Goal: Transaction & Acquisition: Purchase product/service

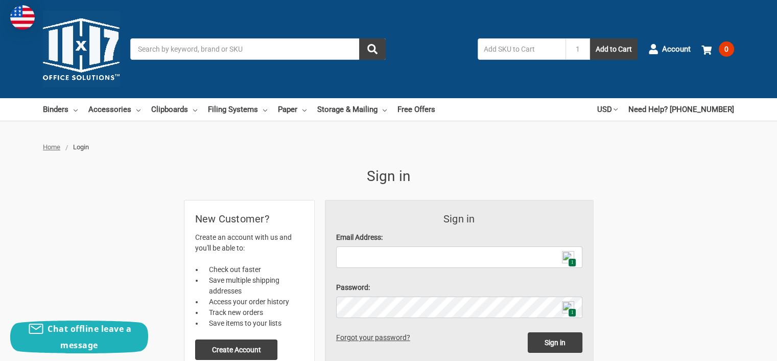
click at [563, 256] on img at bounding box center [568, 257] width 12 height 12
type input "linda@terralindadesign.com"
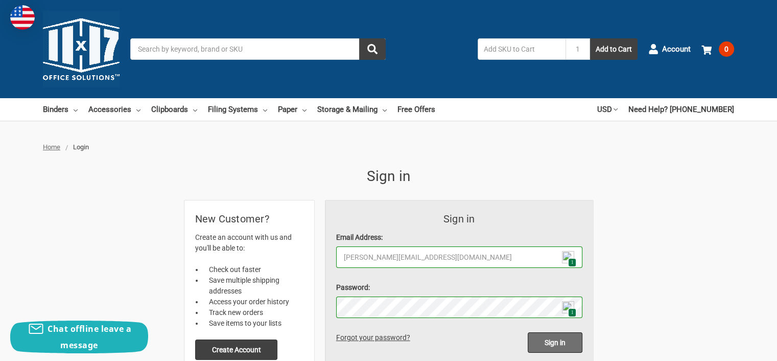
click at [544, 340] on input "Sign in" at bounding box center [555, 342] width 55 height 20
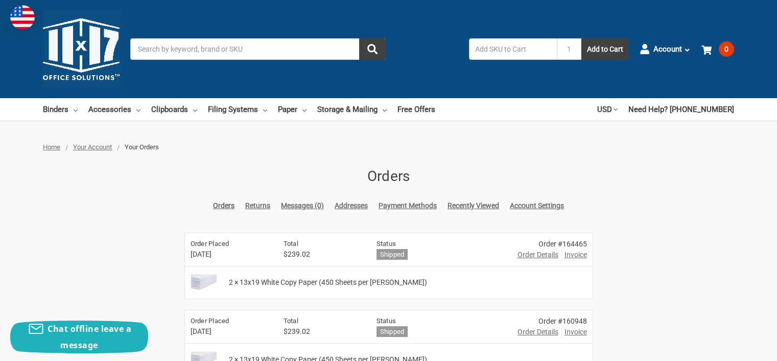
click at [537, 256] on span "Order Details" at bounding box center [537, 254] width 41 height 11
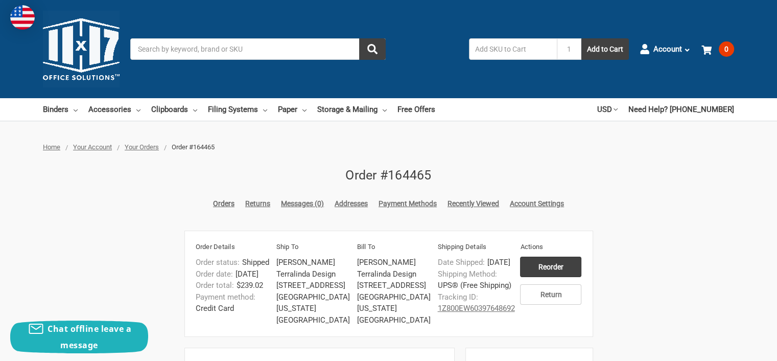
click at [223, 204] on link "Orders" at bounding box center [223, 203] width 21 height 11
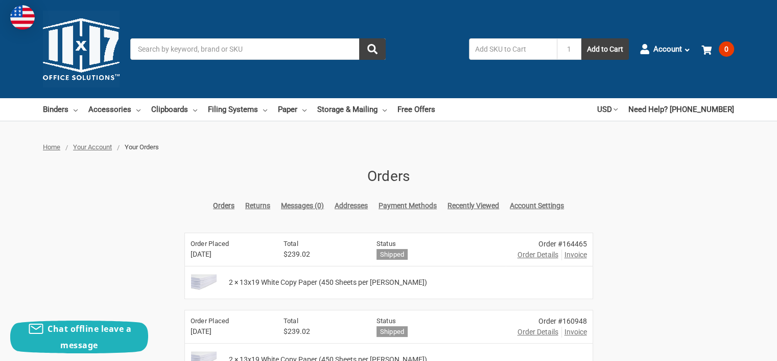
click at [202, 276] on img at bounding box center [203, 283] width 33 height 26
click at [293, 110] on link "Paper" at bounding box center [292, 109] width 29 height 22
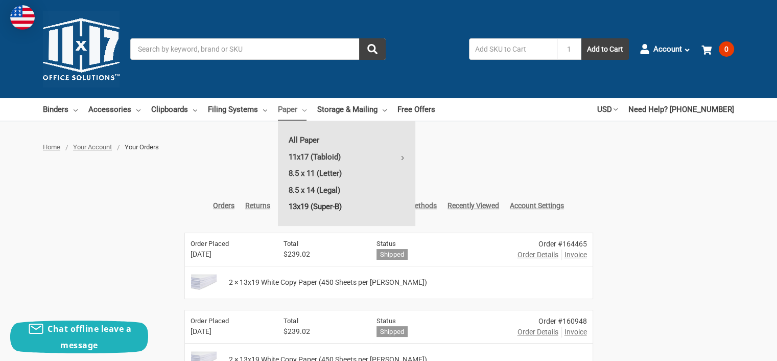
click at [319, 205] on link "13x19 (Super-B)" at bounding box center [346, 206] width 137 height 16
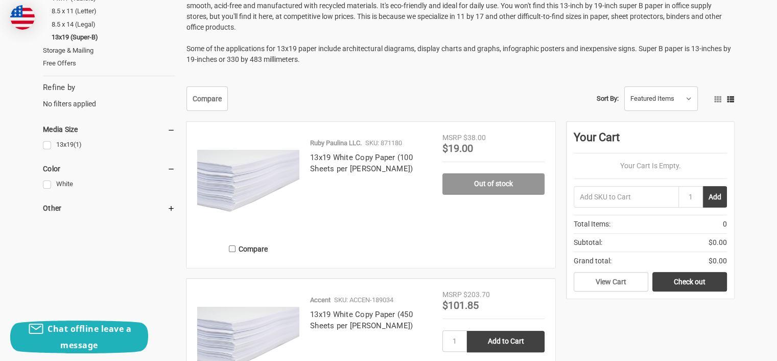
scroll to position [306, 0]
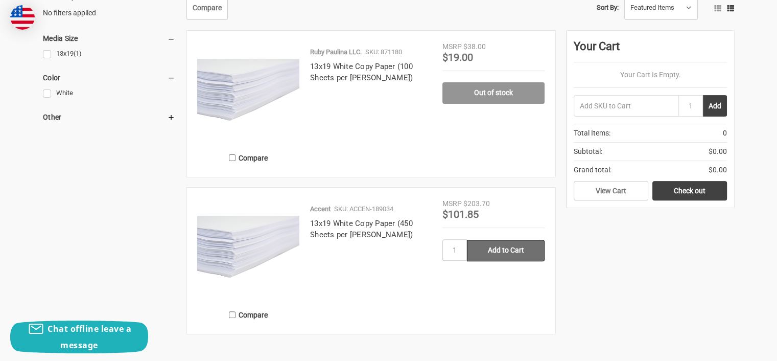
click at [502, 245] on input "Add to Cart" at bounding box center [506, 250] width 78 height 21
type input "Add to Cart"
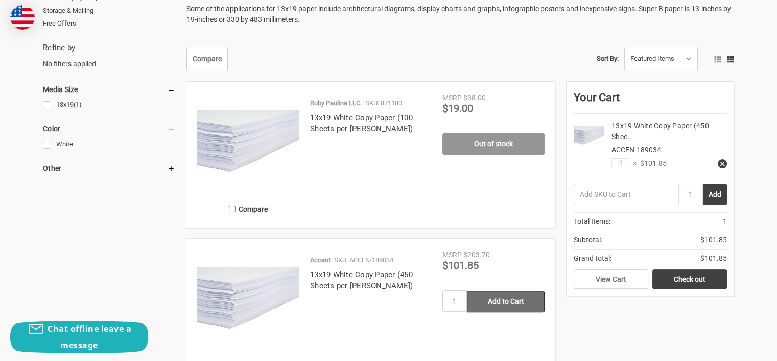
scroll to position [357, 0]
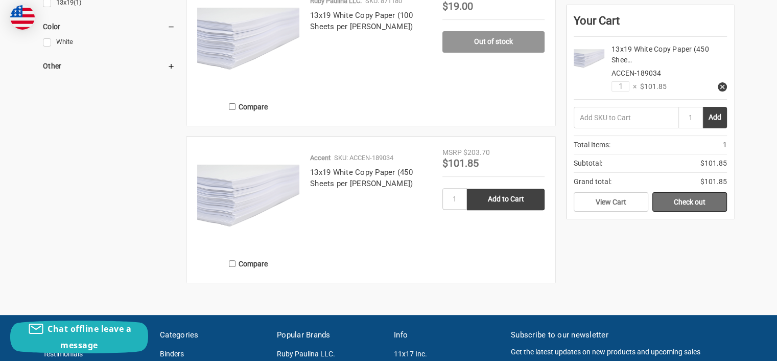
click at [682, 205] on link "Check out" at bounding box center [689, 201] width 75 height 19
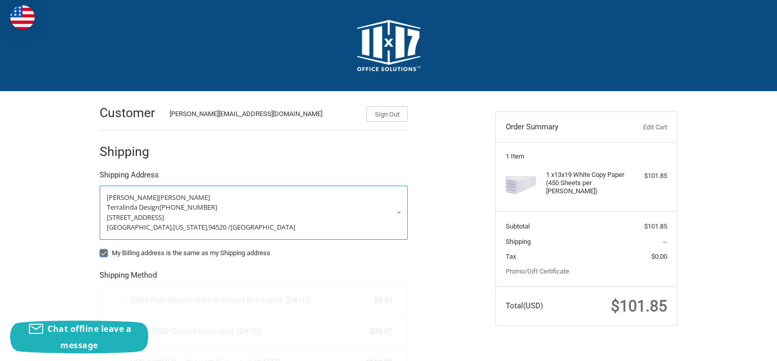
radio input "true"
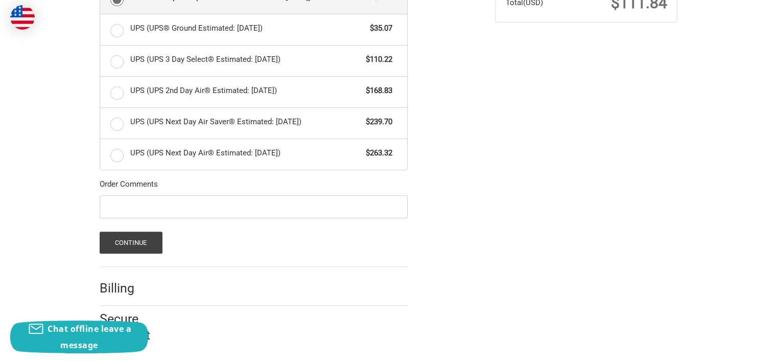
scroll to position [304, 0]
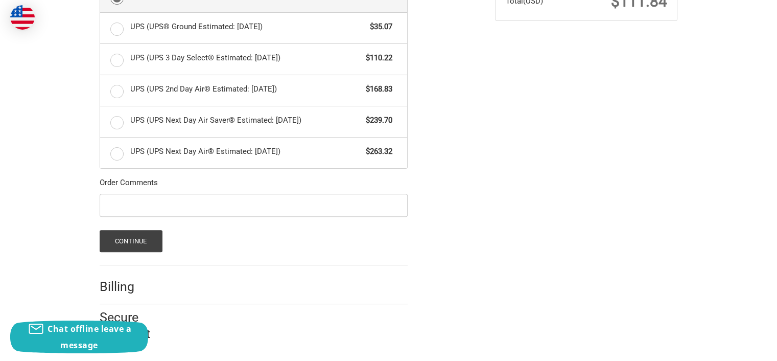
click at [133, 279] on h2 "Billing" at bounding box center [130, 286] width 60 height 16
click at [341, 282] on div at bounding box center [289, 288] width 239 height 13
click at [146, 240] on button "Continue" at bounding box center [131, 241] width 63 height 22
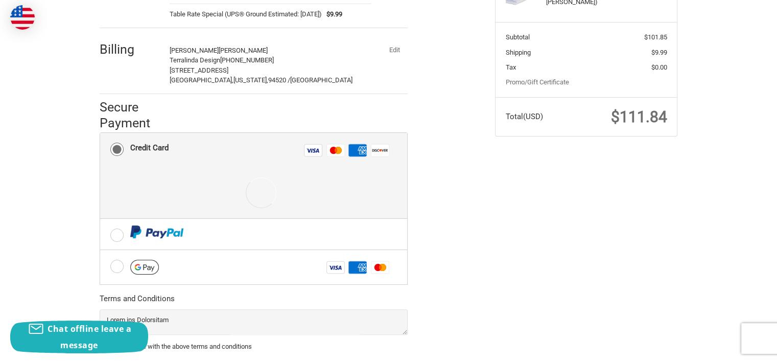
scroll to position [204, 0]
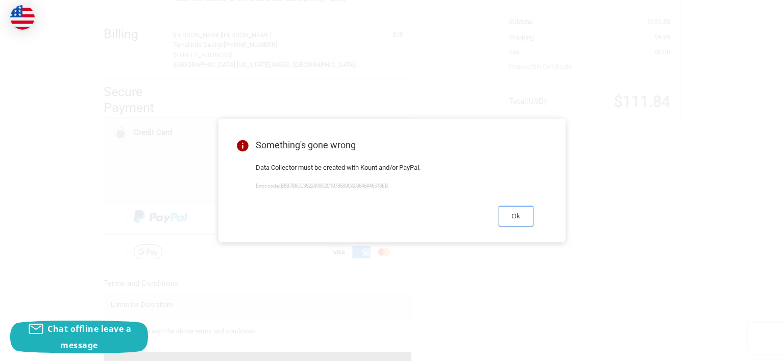
click at [519, 218] on button "Ok" at bounding box center [516, 216] width 35 height 20
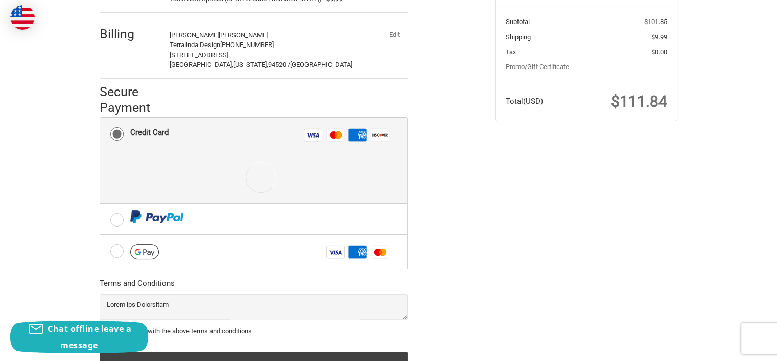
click at [146, 130] on div "Credit Card" at bounding box center [149, 132] width 38 height 17
click at [101, 118] on input "Credit Card Visa Master Amex Discover" at bounding box center [100, 117] width 1 height 1
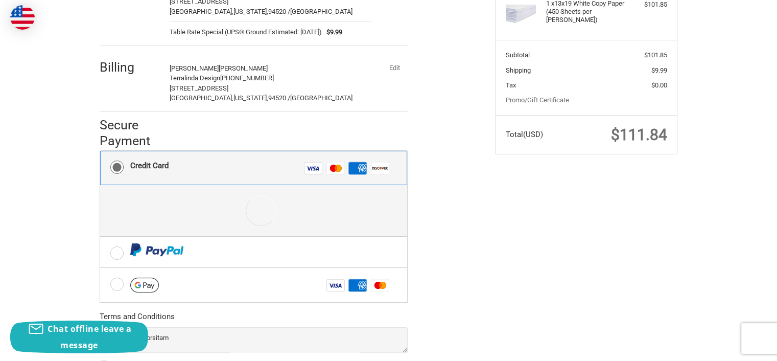
scroll to position [101, 0]
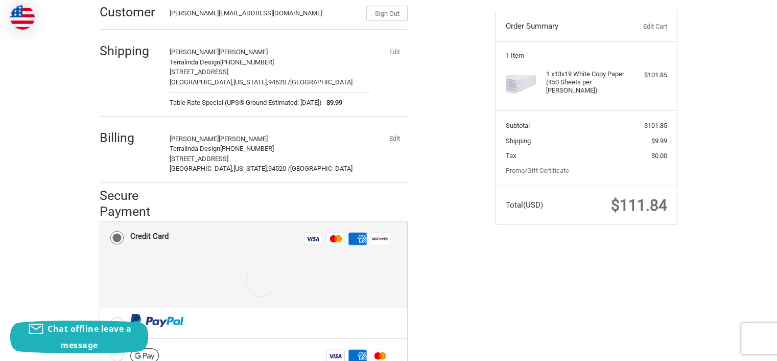
click at [321, 234] on rect at bounding box center [313, 238] width 18 height 12
click at [101, 222] on input "Credit Card Visa Master Amex Discover" at bounding box center [100, 221] width 1 height 1
click at [152, 259] on div at bounding box center [261, 280] width 262 height 51
click at [151, 234] on div "Credit Card" at bounding box center [149, 236] width 38 height 17
click at [101, 222] on input "Credit Card Visa Master Amex Discover" at bounding box center [100, 221] width 1 height 1
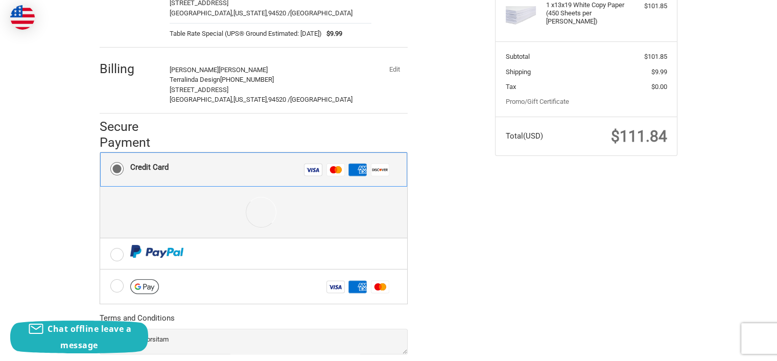
scroll to position [254, 0]
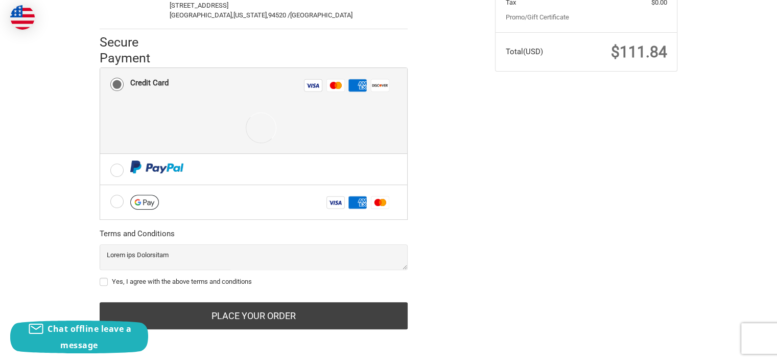
click at [120, 280] on label "Yes, I agree with the above terms and conditions" at bounding box center [254, 281] width 308 height 8
click at [100, 277] on input "Yes, I agree with the above terms and conditions" at bounding box center [100, 276] width 1 height 1
checkbox input "true"
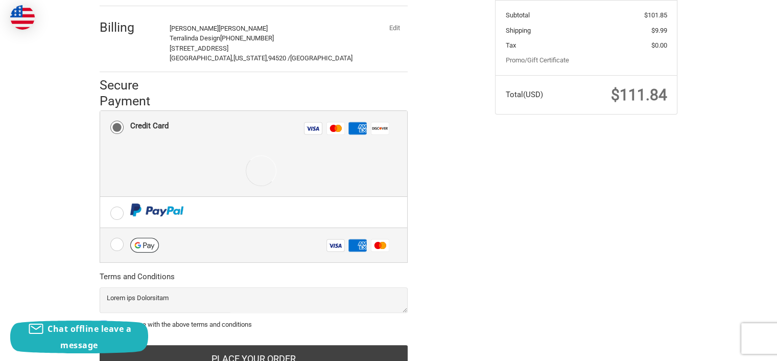
scroll to position [152, 0]
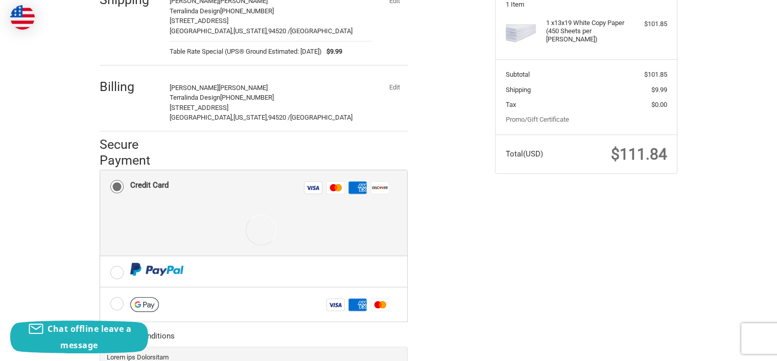
click at [355, 187] on rect at bounding box center [357, 187] width 18 height 13
click at [101, 171] on input "Credit Card Visa Master Amex Discover" at bounding box center [100, 170] width 1 height 1
drag, startPoint x: 355, startPoint y: 187, endPoint x: 345, endPoint y: 187, distance: 10.2
click at [345, 187] on li "Master" at bounding box center [336, 187] width 20 height 18
click at [101, 171] on input "Credit Card Visa Master Amex Discover" at bounding box center [100, 170] width 1 height 1
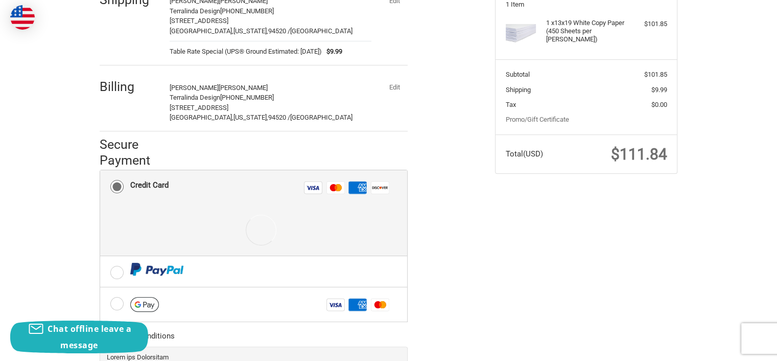
click at [345, 187] on li "Master" at bounding box center [336, 187] width 20 height 18
click at [101, 171] on input "Credit Card Visa Master Amex Discover" at bounding box center [100, 170] width 1 height 1
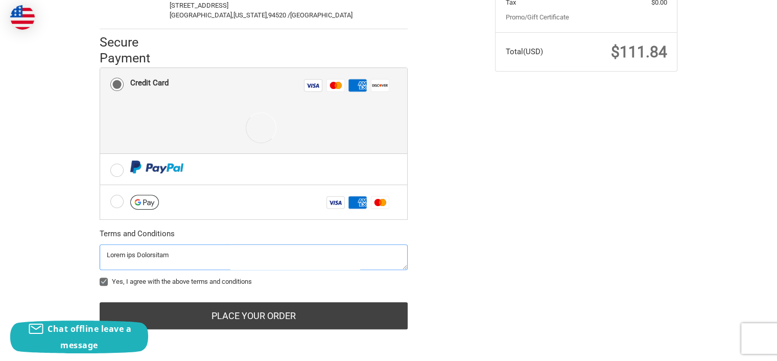
click at [294, 259] on textarea at bounding box center [254, 257] width 308 height 26
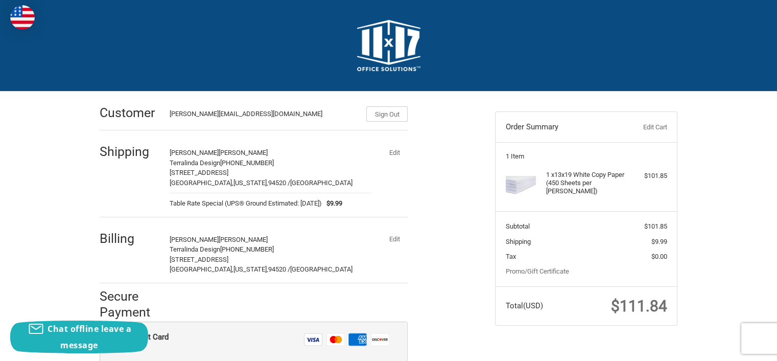
scroll to position [102, 0]
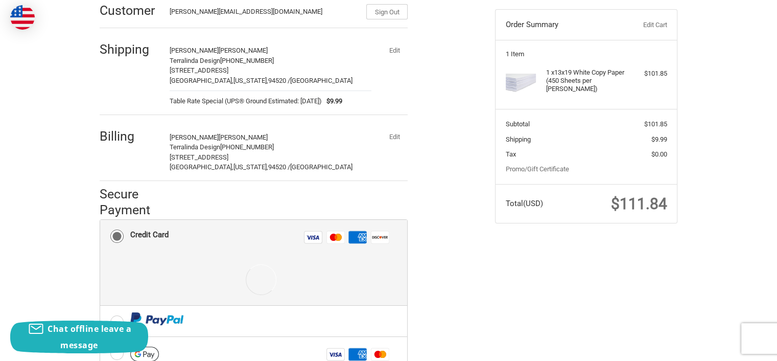
click at [144, 230] on div "Credit Card" at bounding box center [149, 234] width 38 height 17
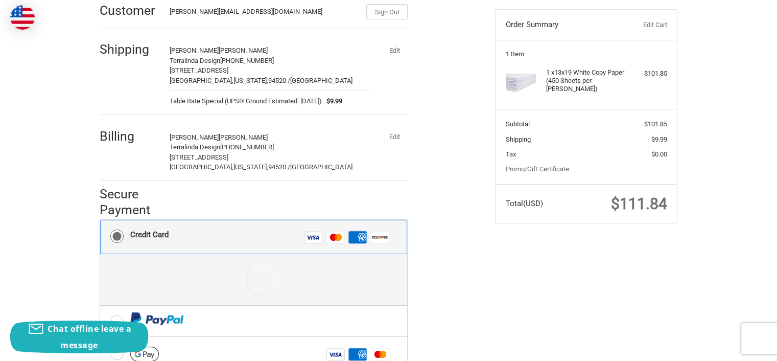
click at [101, 220] on input "Credit Card Visa Master Amex Discover" at bounding box center [100, 220] width 1 height 1
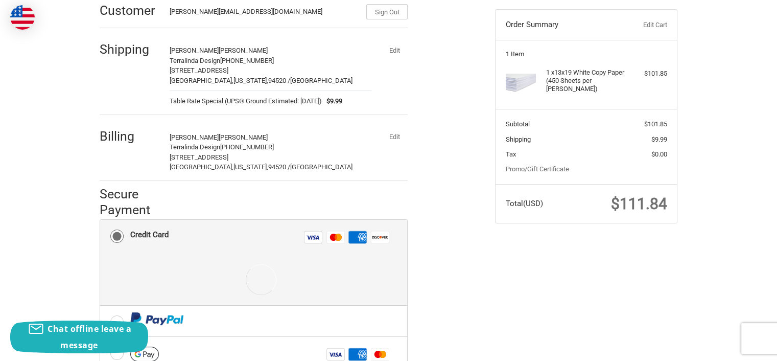
click at [331, 236] on icon at bounding box center [335, 236] width 12 height 7
click at [101, 220] on input "Credit Card Visa Master Amex Discover" at bounding box center [100, 220] width 1 height 1
click at [306, 237] on rect at bounding box center [313, 237] width 18 height 12
click at [101, 220] on input "Credit Card Visa Master Amex Discover" at bounding box center [100, 220] width 1 height 1
click at [304, 237] on icon "Visa" at bounding box center [313, 237] width 18 height 18
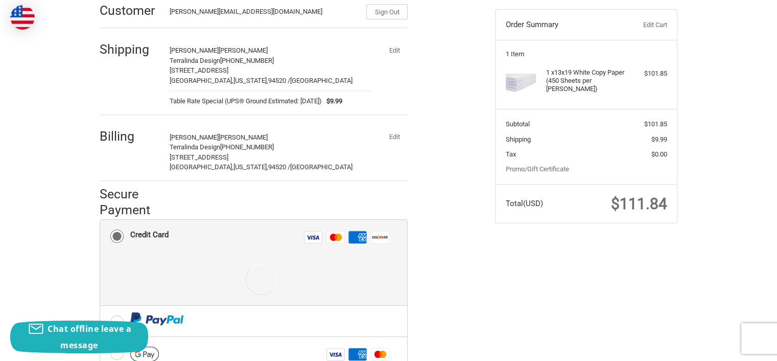
click at [101, 220] on input "Credit Card Visa Master Amex Discover" at bounding box center [100, 220] width 1 height 1
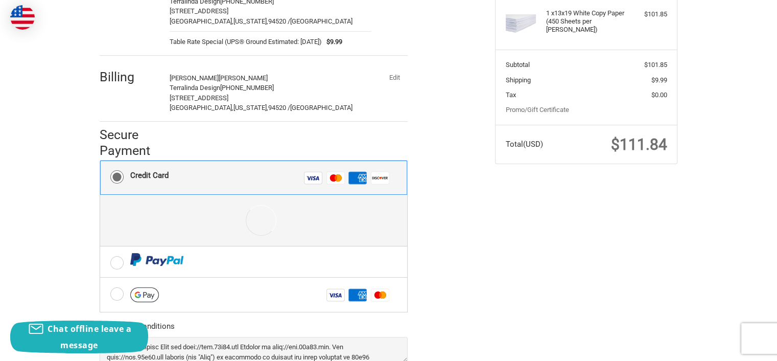
scroll to position [50, 0]
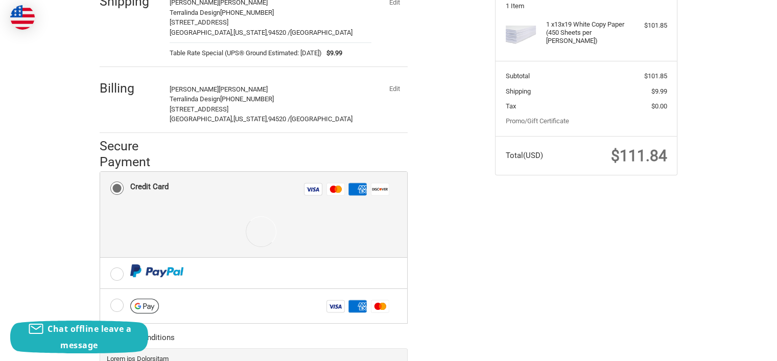
scroll to position [197, 0]
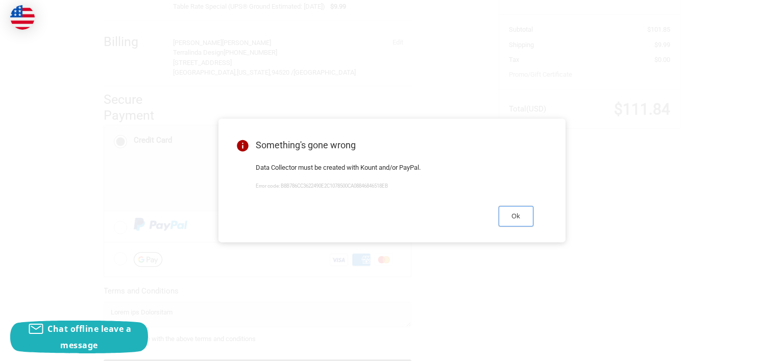
click at [510, 220] on button "Ok" at bounding box center [516, 216] width 35 height 20
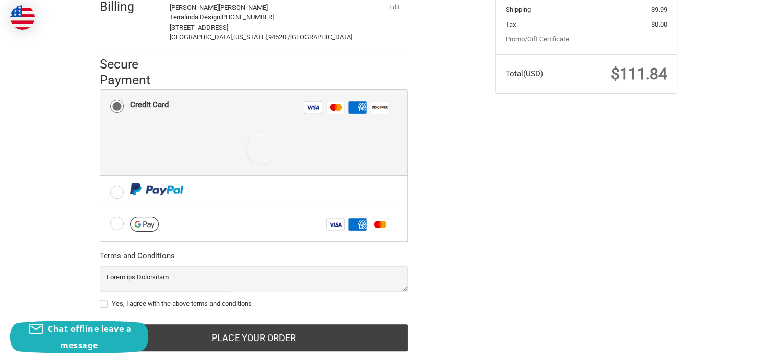
scroll to position [254, 0]
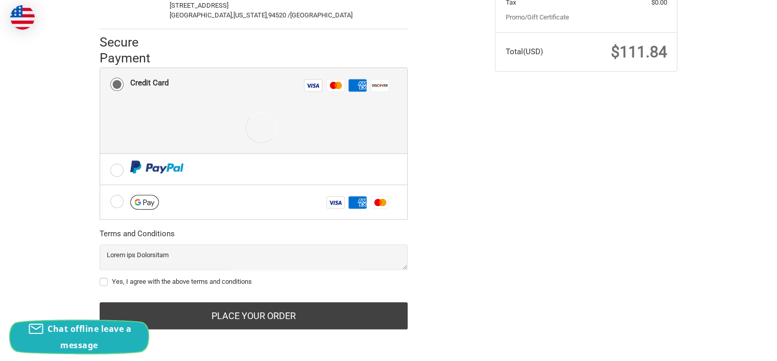
click at [86, 328] on span "Chat offline leave a message" at bounding box center [89, 337] width 84 height 28
click at [86, 328] on div "Customer linda@terralindadesign.com Sign Out Shipping Linda Middleton Terralind…" at bounding box center [388, 95] width 613 height 514
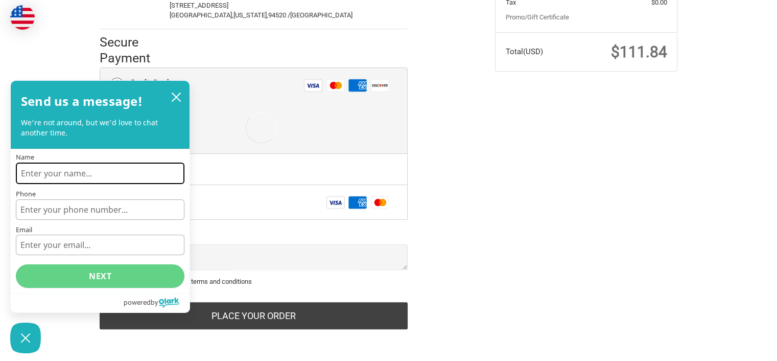
click at [139, 172] on input "Name" at bounding box center [100, 172] width 169 height 21
type input "[PERSON_NAME]"
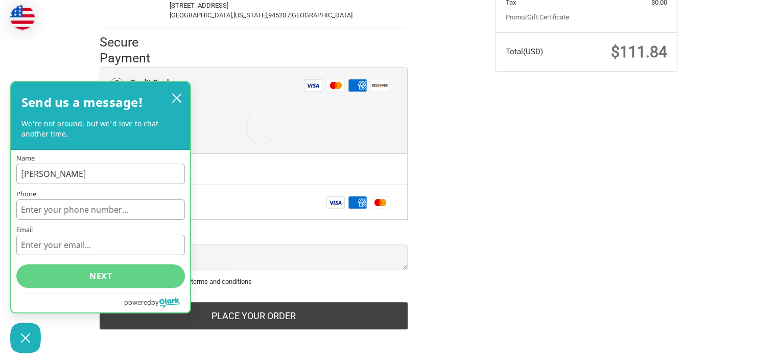
click at [108, 199] on div "Phone" at bounding box center [100, 204] width 169 height 29
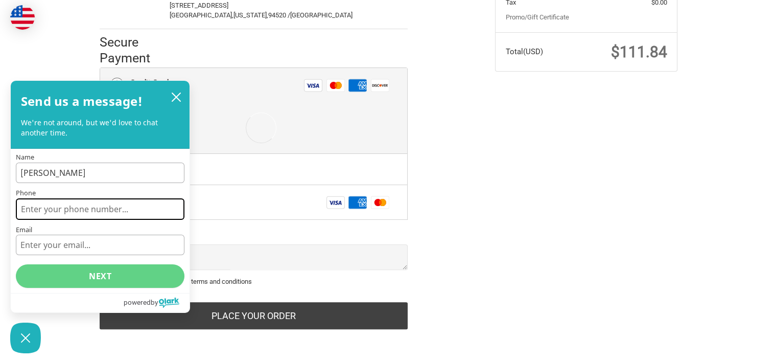
click at [114, 210] on input "Phone" at bounding box center [100, 208] width 169 height 21
type input "[PHONE_NUMBER]"
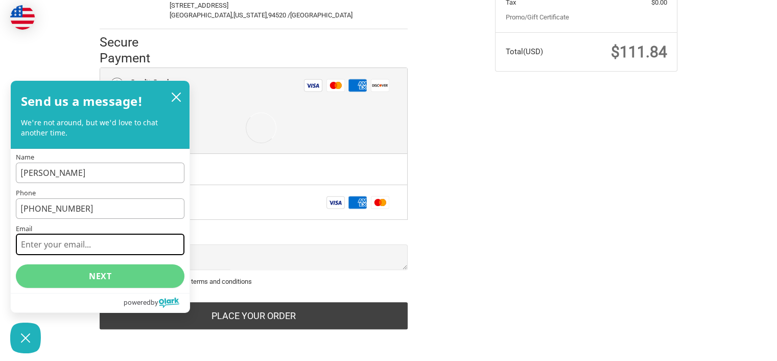
click at [112, 242] on input "Email" at bounding box center [100, 243] width 169 height 21
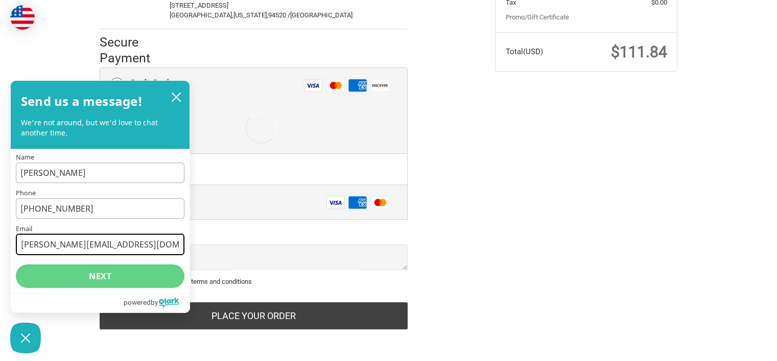
type input "[PERSON_NAME][EMAIL_ADDRESS][DOMAIN_NAME]"
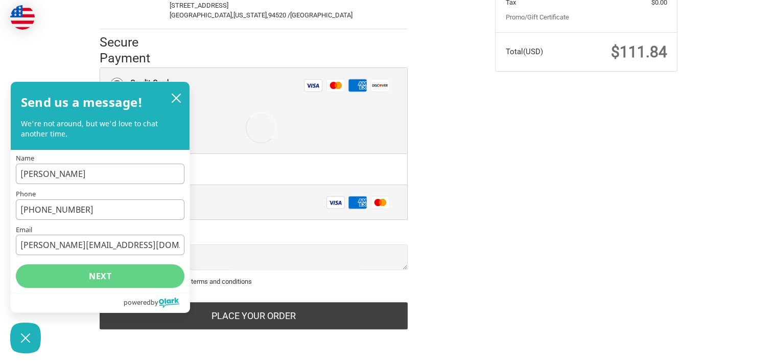
click at [277, 204] on div "Visa Amex Master" at bounding box center [261, 202] width 262 height 21
click at [101, 185] on input "Visa Amex Master" at bounding box center [100, 185] width 1 height 1
radio input "true"
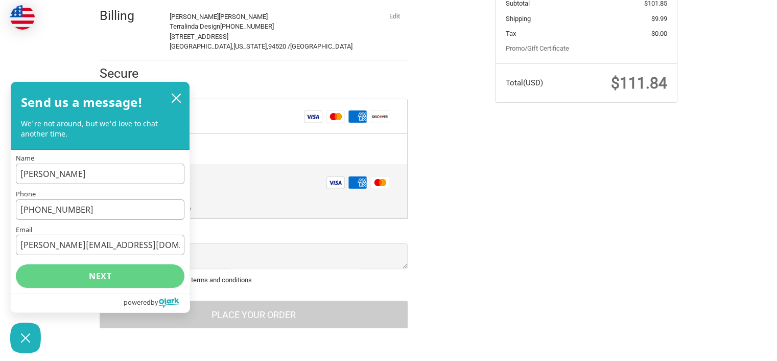
scroll to position [222, 0]
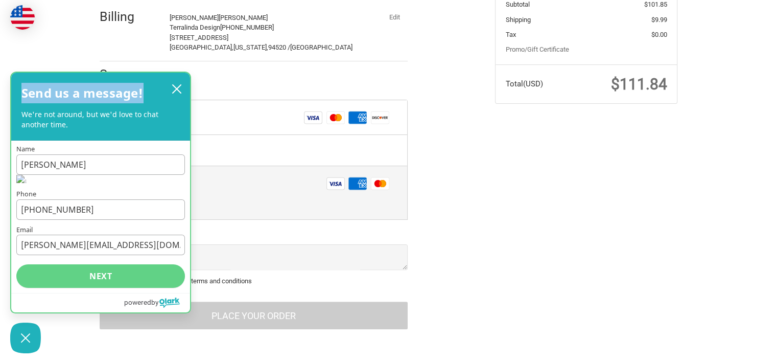
drag, startPoint x: 82, startPoint y: 96, endPoint x: 14, endPoint y: 108, distance: 68.4
click at [14, 108] on div "Send us a message! We're not around, but we'd love to chat another time." at bounding box center [100, 107] width 179 height 68
click at [145, 80] on div "Send us a message! We're not around, but we'd love to chat another time." at bounding box center [100, 107] width 179 height 68
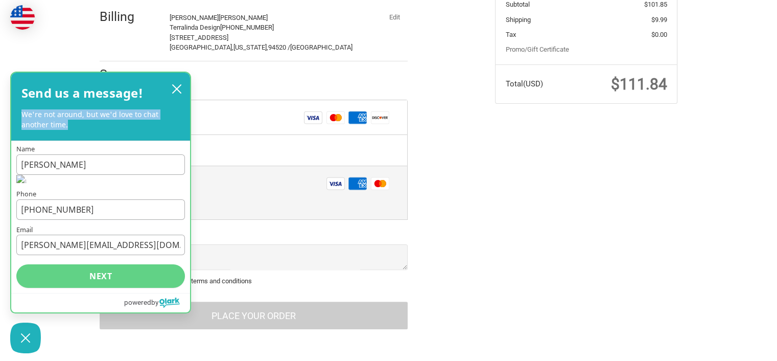
drag, startPoint x: 148, startPoint y: 80, endPoint x: 158, endPoint y: 139, distance: 60.1
click at [158, 139] on div "Send us a message! We're not around, but we'd love to chat another time." at bounding box center [100, 107] width 179 height 68
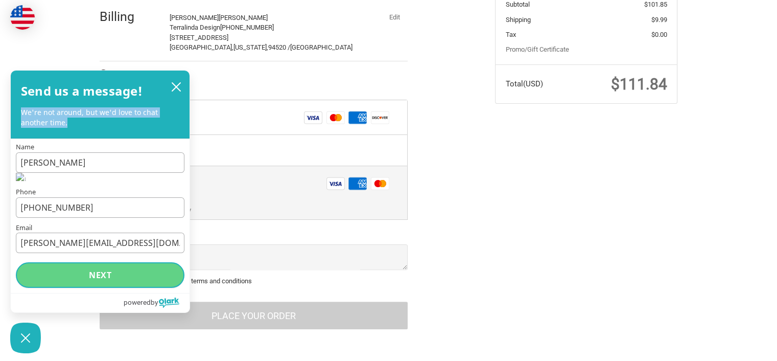
click at [111, 281] on button "Next" at bounding box center [100, 275] width 169 height 26
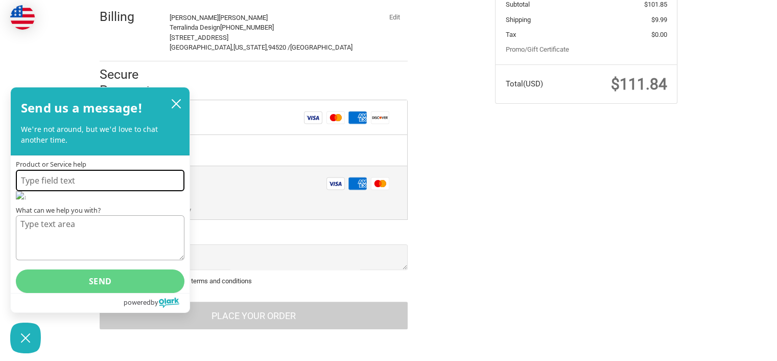
click at [111, 281] on button "Send" at bounding box center [100, 280] width 169 height 23
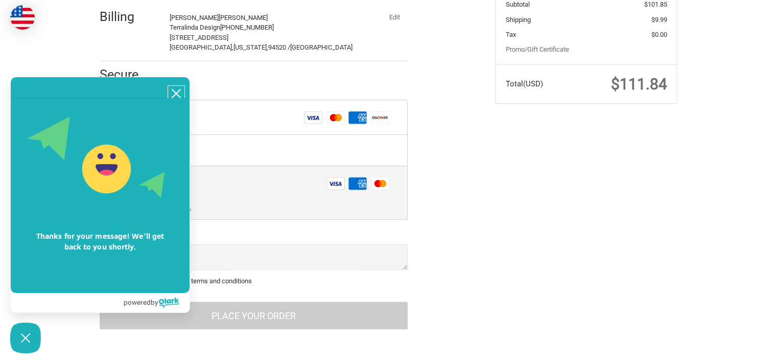
click at [180, 97] on icon "close chatbox" at bounding box center [176, 93] width 10 height 10
click at [180, 97] on body "Checkout Customer linda@terralindadesign.com Sign Out Shipping Linda Middleton …" at bounding box center [388, 69] width 777 height 583
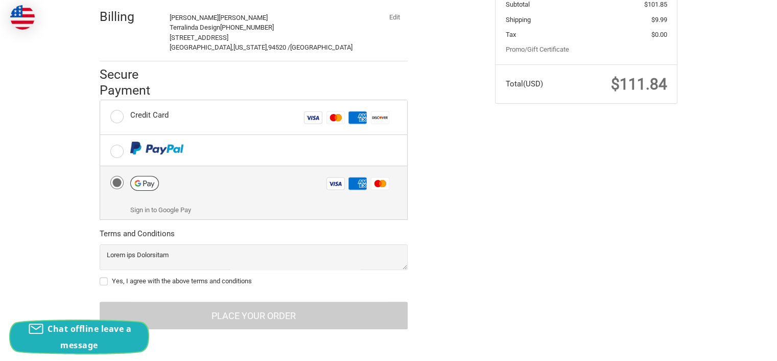
click at [83, 326] on span "Chat offline leave a message" at bounding box center [89, 337] width 84 height 28
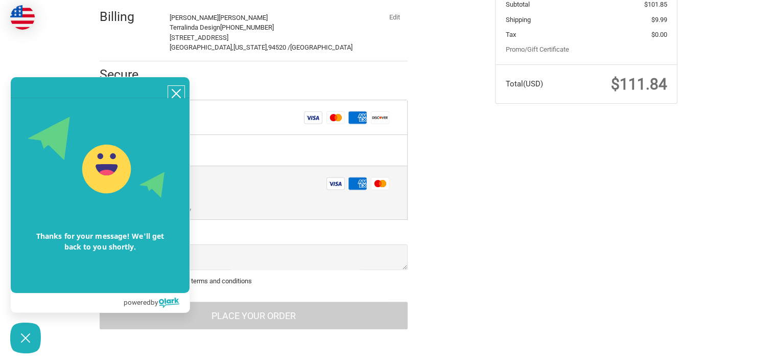
click at [173, 94] on icon "close chatbox" at bounding box center [176, 93] width 10 height 10
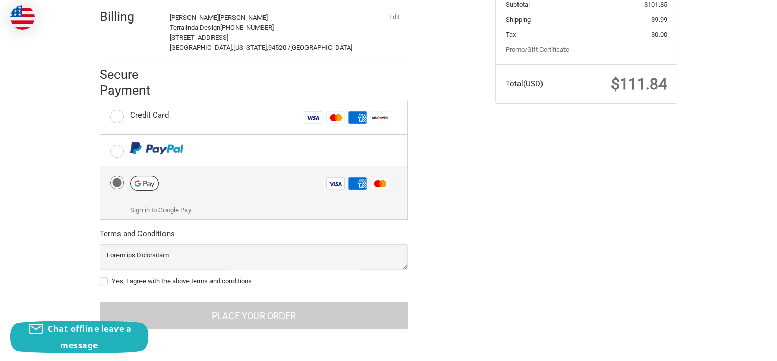
click at [200, 341] on div "Customer linda@terralindadesign.com Sign Out Shipping Linda Middleton Terralind…" at bounding box center [388, 111] width 613 height 482
click at [101, 332] on span "Chat offline leave a message" at bounding box center [89, 337] width 84 height 28
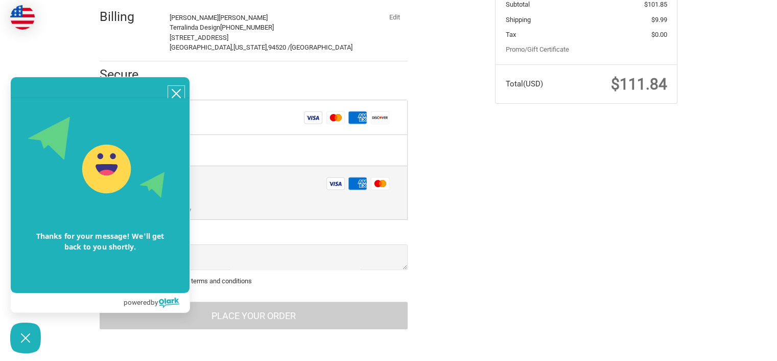
click at [173, 91] on icon "close chatbox" at bounding box center [176, 93] width 10 height 10
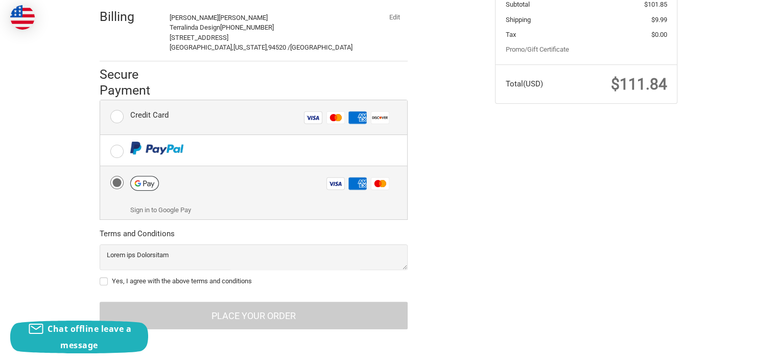
click at [258, 124] on div "Credit Card Visa Master Amex Discover" at bounding box center [261, 117] width 262 height 21
click at [101, 101] on input "Credit Card Visa Master Amex Discover" at bounding box center [100, 100] width 1 height 1
radio input "true"
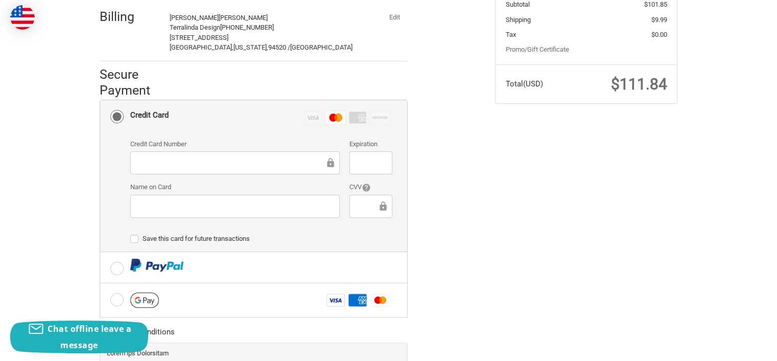
click at [367, 169] on div at bounding box center [370, 162] width 42 height 23
click at [378, 198] on icon at bounding box center [383, 206] width 10 height 23
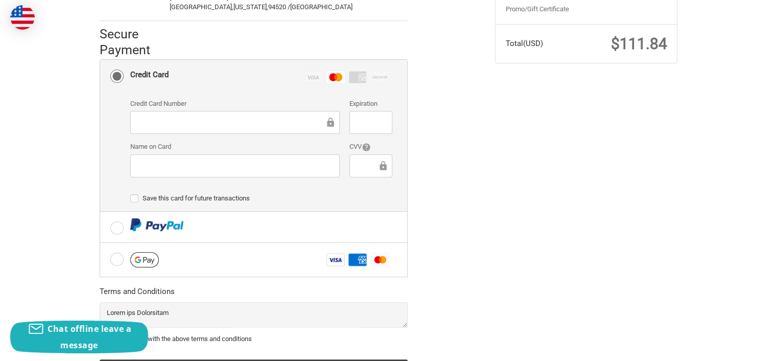
scroll to position [319, 0]
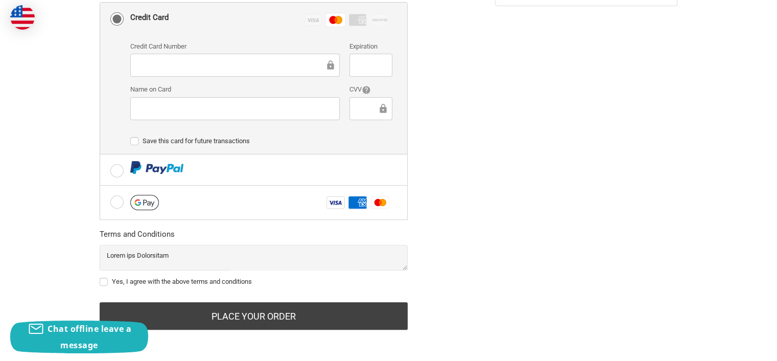
click at [109, 279] on label "Yes, I agree with the above terms and conditions" at bounding box center [254, 281] width 308 height 8
click at [100, 277] on input "Yes, I agree with the above terms and conditions" at bounding box center [100, 276] width 1 height 1
checkbox input "true"
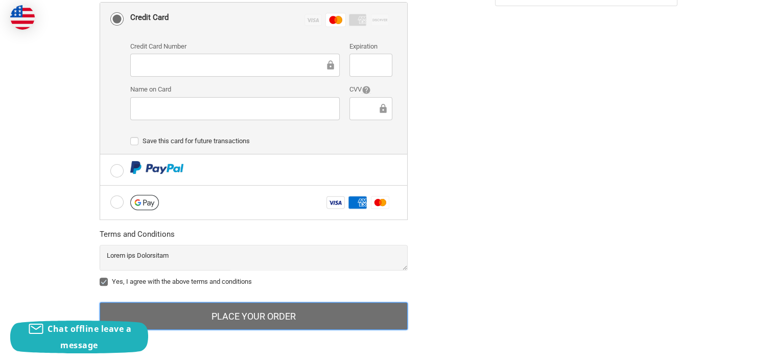
click at [262, 319] on button "Place Your Order" at bounding box center [254, 316] width 308 height 28
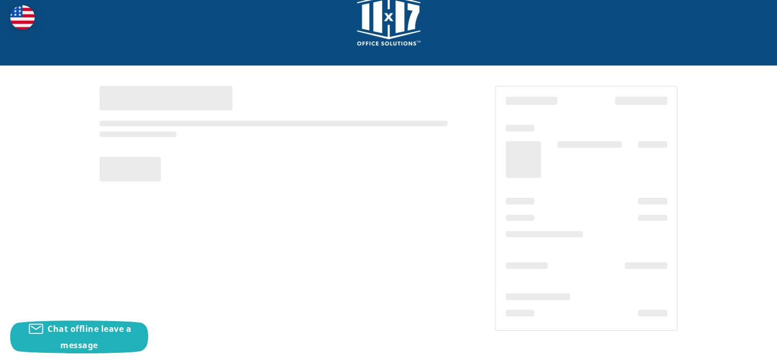
scroll to position [25, 0]
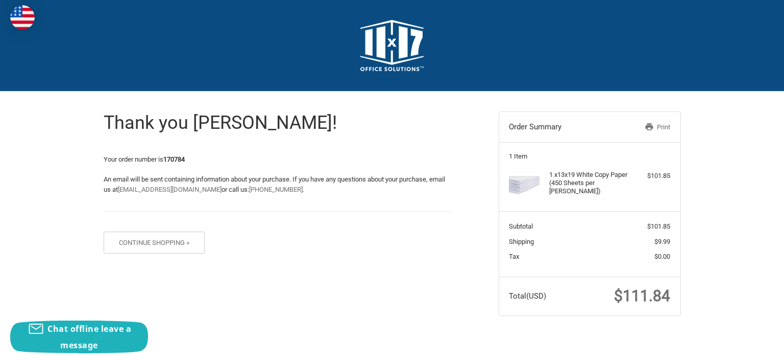
click at [651, 126] on icon at bounding box center [650, 126] width 8 height 7
